Goal: Obtain resource: Obtain resource

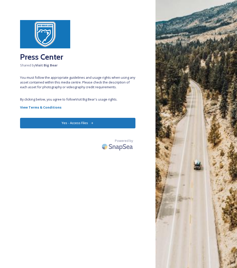
click at [88, 90] on div "Press Center Shared by Visit Big Bear You must follow the appropriate guideline…" at bounding box center [77, 134] width 155 height 228
click at [79, 123] on button "Yes - Access Files" at bounding box center [77, 123] width 115 height 10
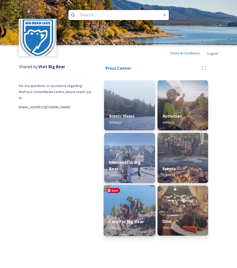
click at [132, 209] on img at bounding box center [130, 210] width 52 height 51
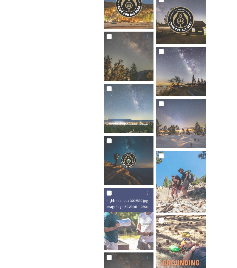
scroll to position [298, 0]
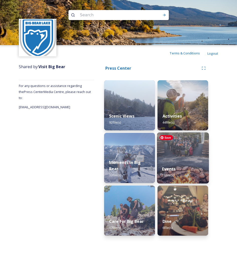
click at [188, 160] on img at bounding box center [183, 157] width 52 height 51
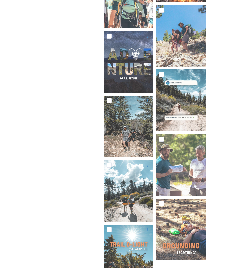
scroll to position [377, 0]
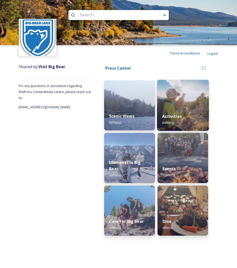
click at [188, 115] on div "Activities 44 file(s)" at bounding box center [183, 119] width 52 height 23
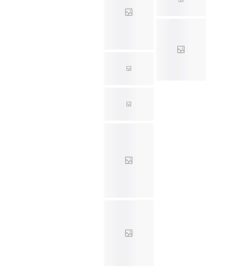
scroll to position [1008, 0]
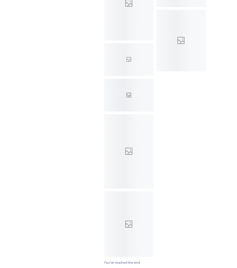
click at [131, 87] on div at bounding box center [128, 95] width 49 height 33
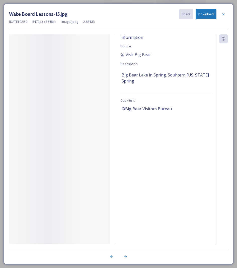
scroll to position [972, 0]
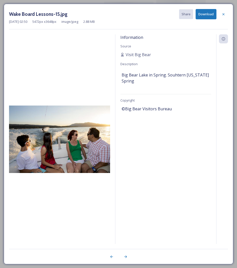
click at [141, 83] on span "Big Bear Lake in Spring. Souhtern [US_STATE] Spring" at bounding box center [166, 78] width 88 height 12
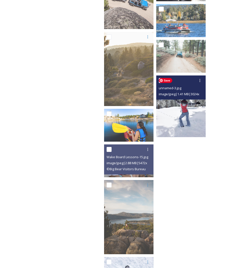
scroll to position [941, 0]
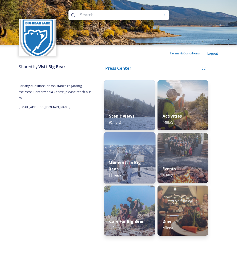
click at [142, 165] on div "Moments in Big Bear 33 file(s)" at bounding box center [130, 168] width 52 height 29
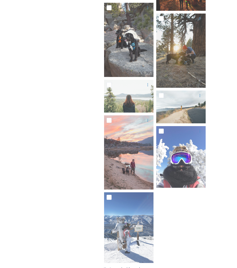
scroll to position [628, 0]
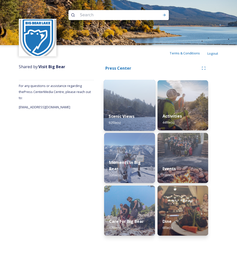
click at [125, 112] on div "Scenic Views 92 file(s)" at bounding box center [130, 119] width 52 height 23
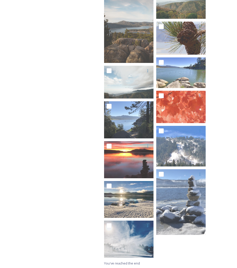
scroll to position [1876, 0]
